Goal: Participate in discussion: Engage in conversation with other users on a specific topic

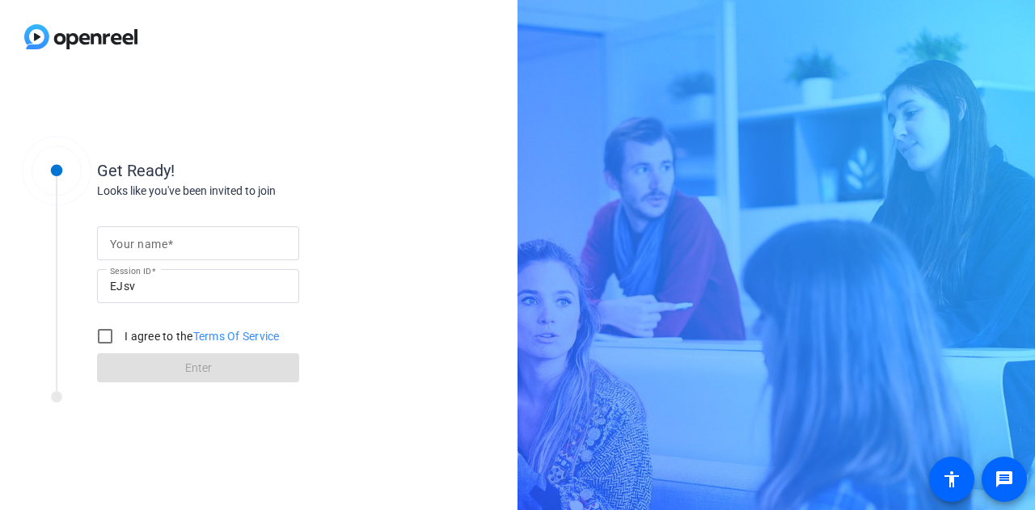
click at [220, 238] on input "Your name" at bounding box center [198, 243] width 176 height 19
type input "Gabby"
click at [101, 343] on input "I agree to the Terms Of Service" at bounding box center [105, 336] width 32 height 32
checkbox input "true"
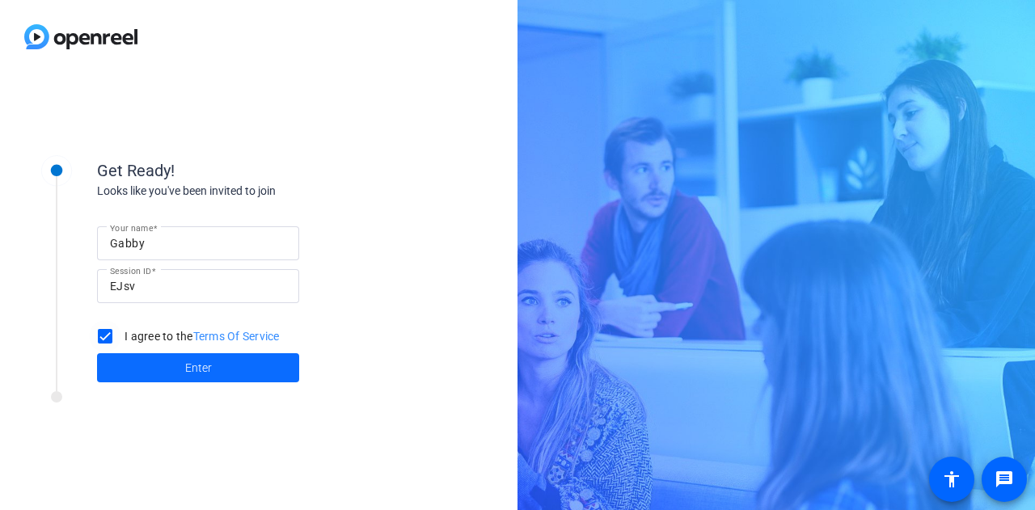
click at [116, 362] on span at bounding box center [198, 368] width 202 height 39
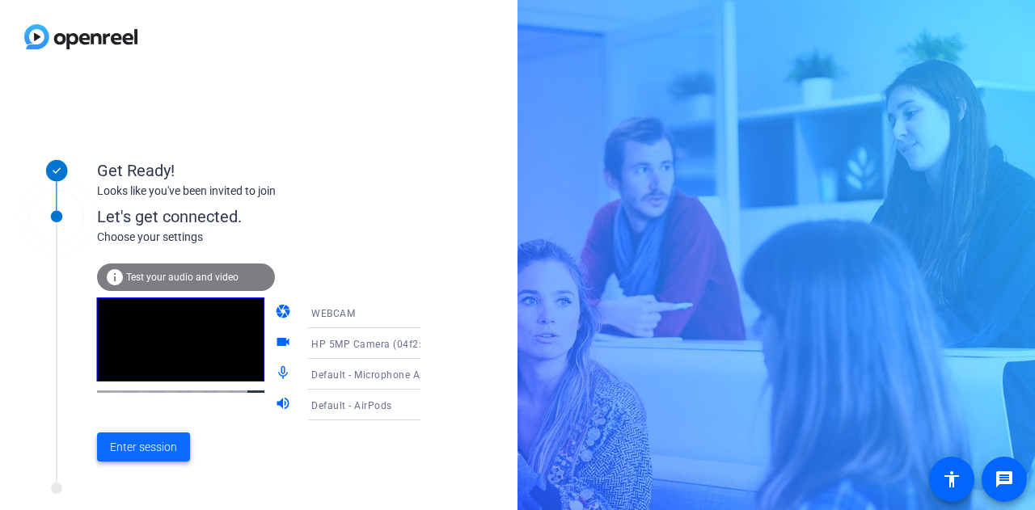
click at [150, 454] on span "Enter session" at bounding box center [143, 447] width 67 height 17
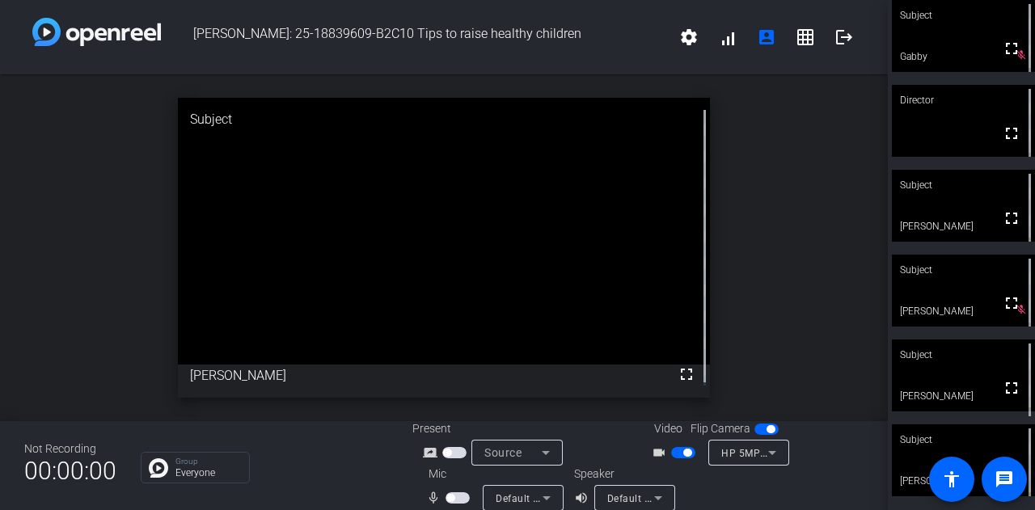
click at [954, 373] on video at bounding box center [963, 376] width 143 height 72
click at [454, 497] on span "button" at bounding box center [458, 498] width 24 height 11
click at [451, 498] on span "button" at bounding box center [458, 498] width 24 height 11
click at [468, 496] on div at bounding box center [459, 498] width 27 height 11
click at [463, 496] on span "button" at bounding box center [458, 498] width 24 height 11
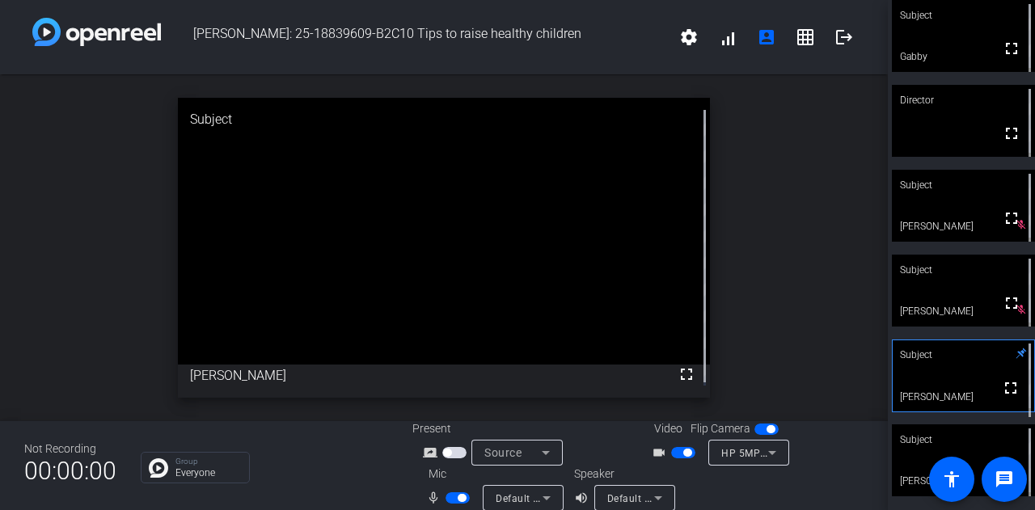
click at [446, 497] on span "button" at bounding box center [458, 498] width 24 height 11
click at [665, 454] on mat-icon "videocam_outline" at bounding box center [661, 452] width 19 height 19
click at [671, 454] on span "button" at bounding box center [683, 452] width 24 height 11
click at [454, 498] on span "button" at bounding box center [458, 498] width 24 height 11
click at [451, 494] on span "button" at bounding box center [458, 498] width 24 height 11
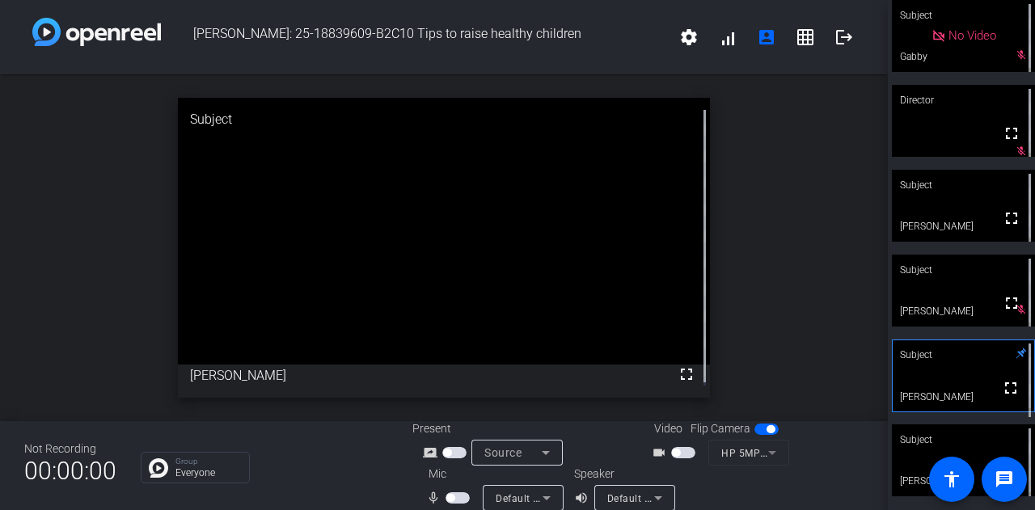
click at [456, 497] on span "button" at bounding box center [458, 498] width 24 height 11
click at [446, 497] on span "button" at bounding box center [458, 498] width 24 height 11
click at [456, 494] on span "button" at bounding box center [458, 498] width 24 height 11
click at [453, 498] on span "button" at bounding box center [458, 498] width 24 height 11
click at [454, 497] on span "button" at bounding box center [458, 498] width 24 height 11
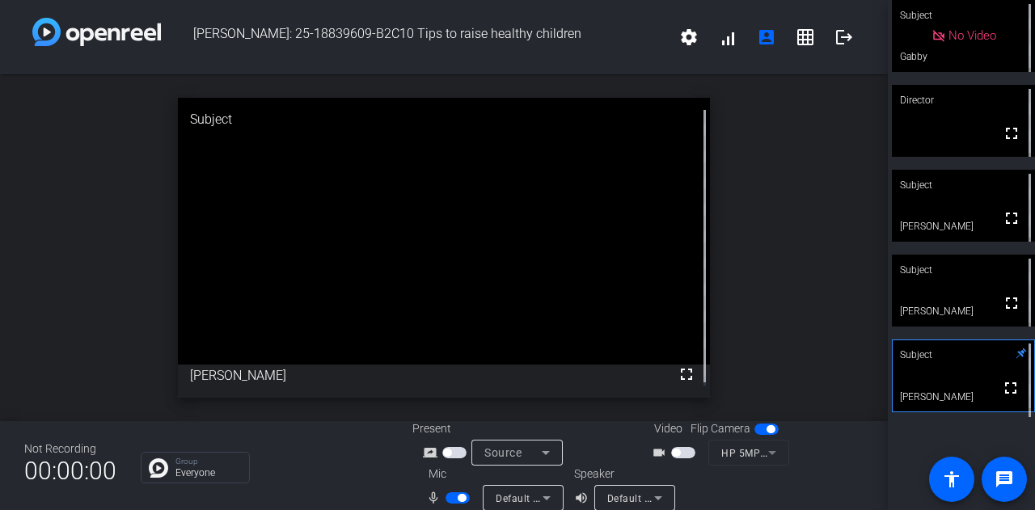
click at [446, 497] on span "button" at bounding box center [458, 498] width 24 height 11
